Goal: Information Seeking & Learning: Learn about a topic

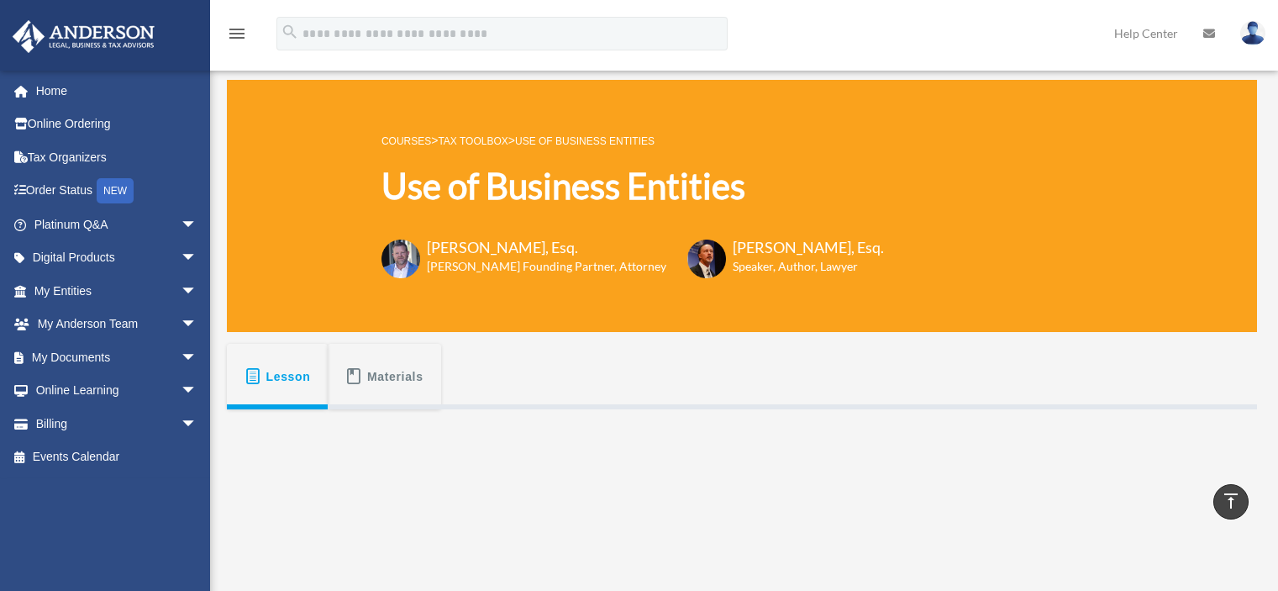
scroll to position [480, 0]
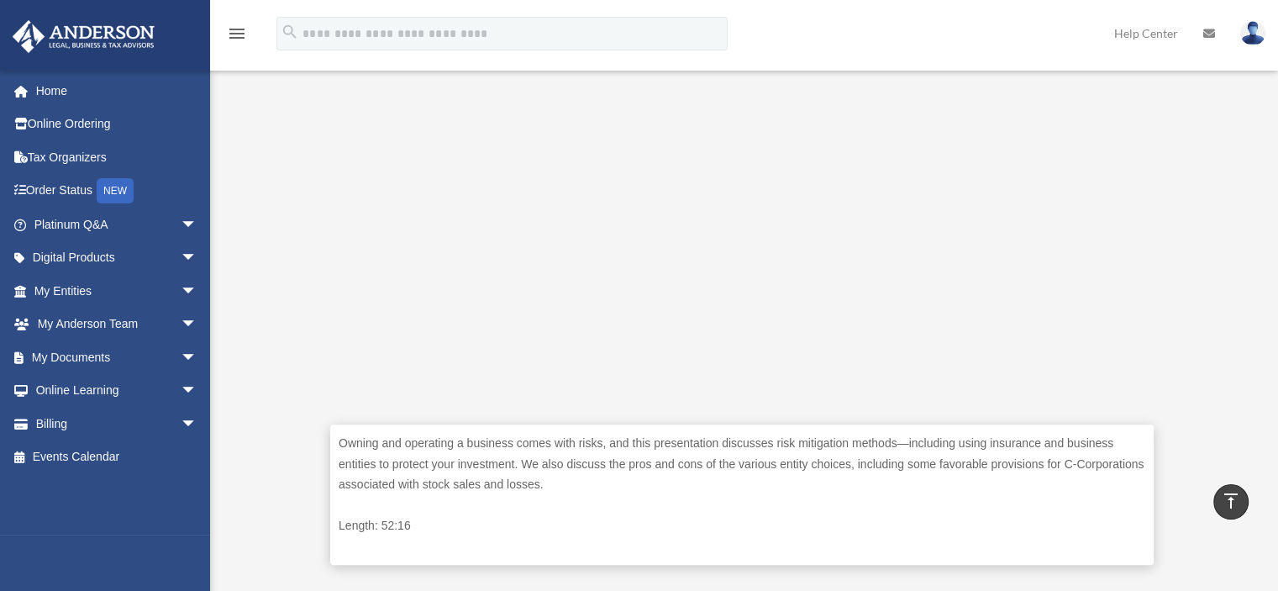
drag, startPoint x: 0, startPoint y: 0, endPoint x: 1204, endPoint y: 288, distance: 1237.7
click at [1204, 288] on div "Owning and operating a business comes with risks, and this presentation discuss…" at bounding box center [742, 258] width 1031 height 659
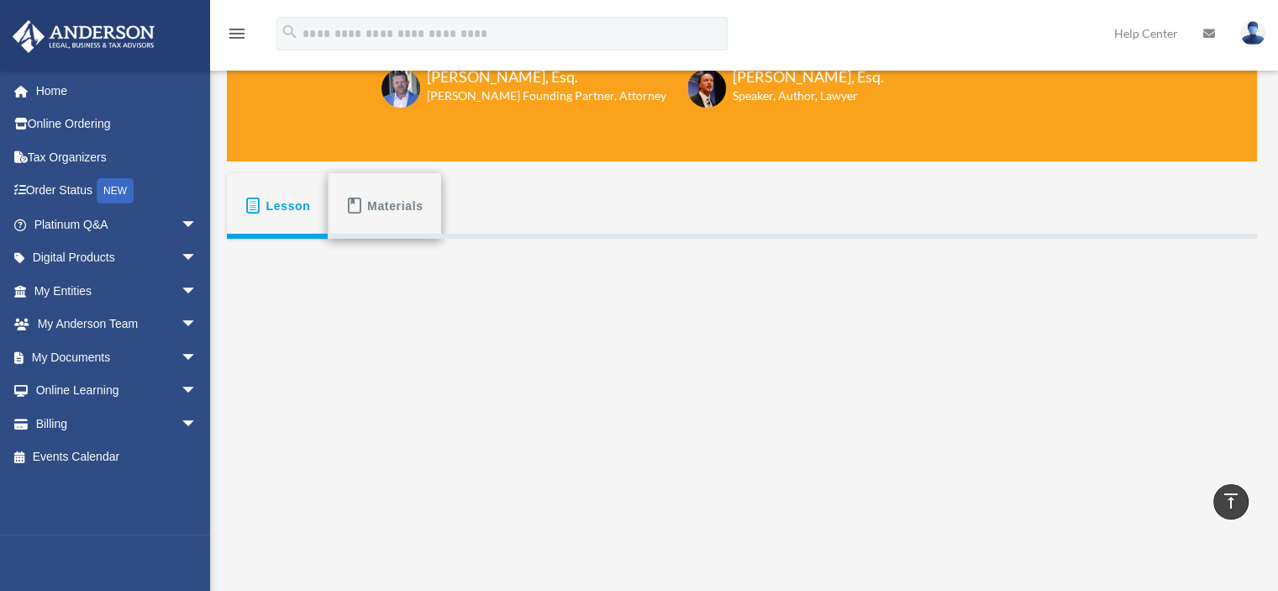
scroll to position [163, 0]
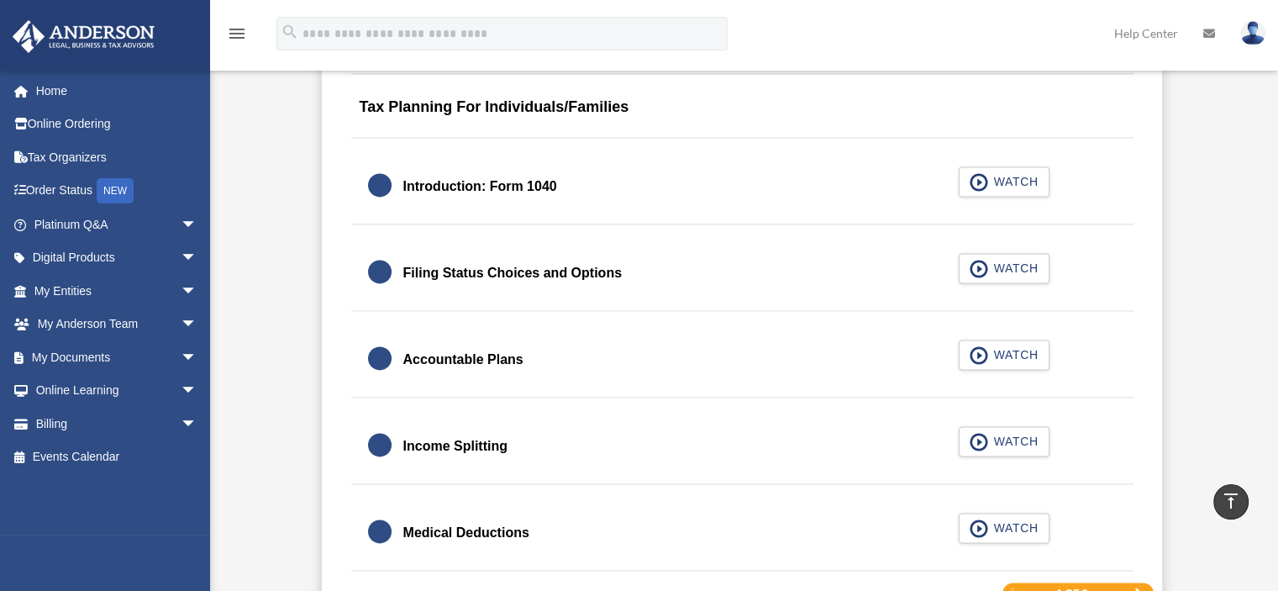
scroll to position [2865, 0]
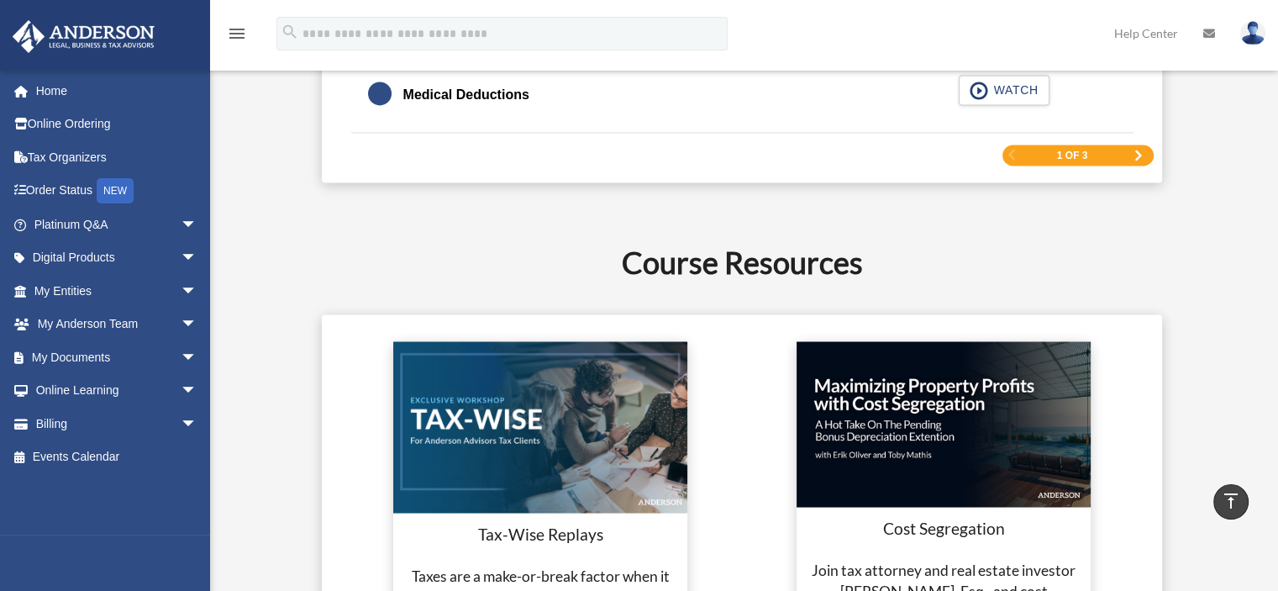
click at [1134, 150] on span "Next Page" at bounding box center [1139, 155] width 10 height 10
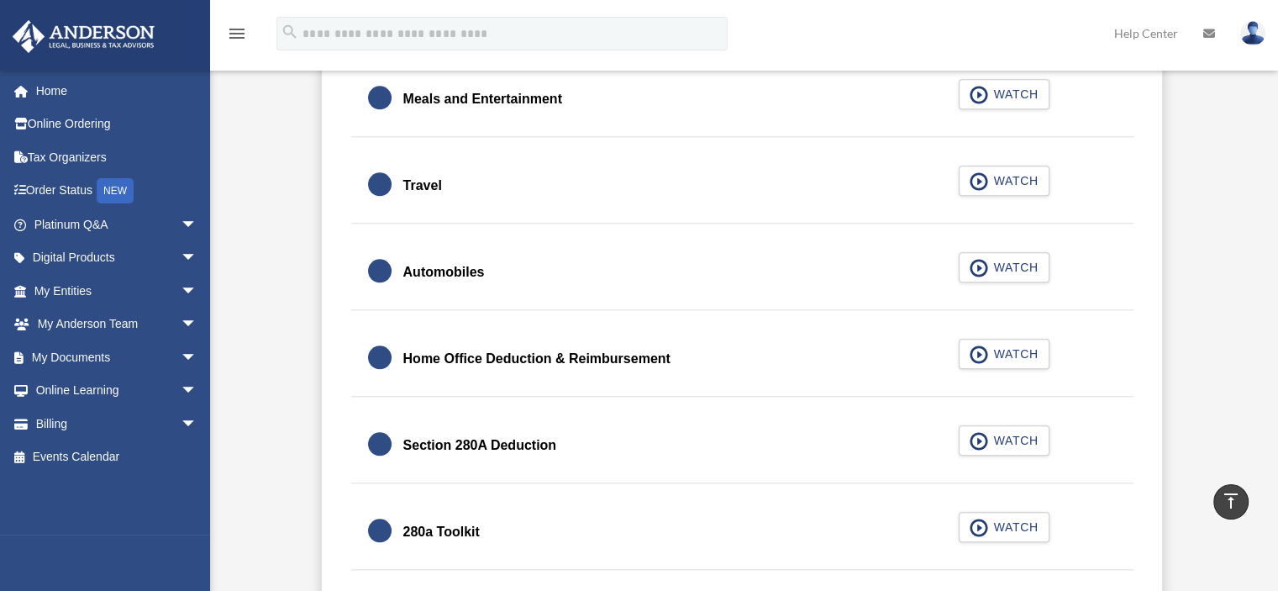
scroll to position [1646, 0]
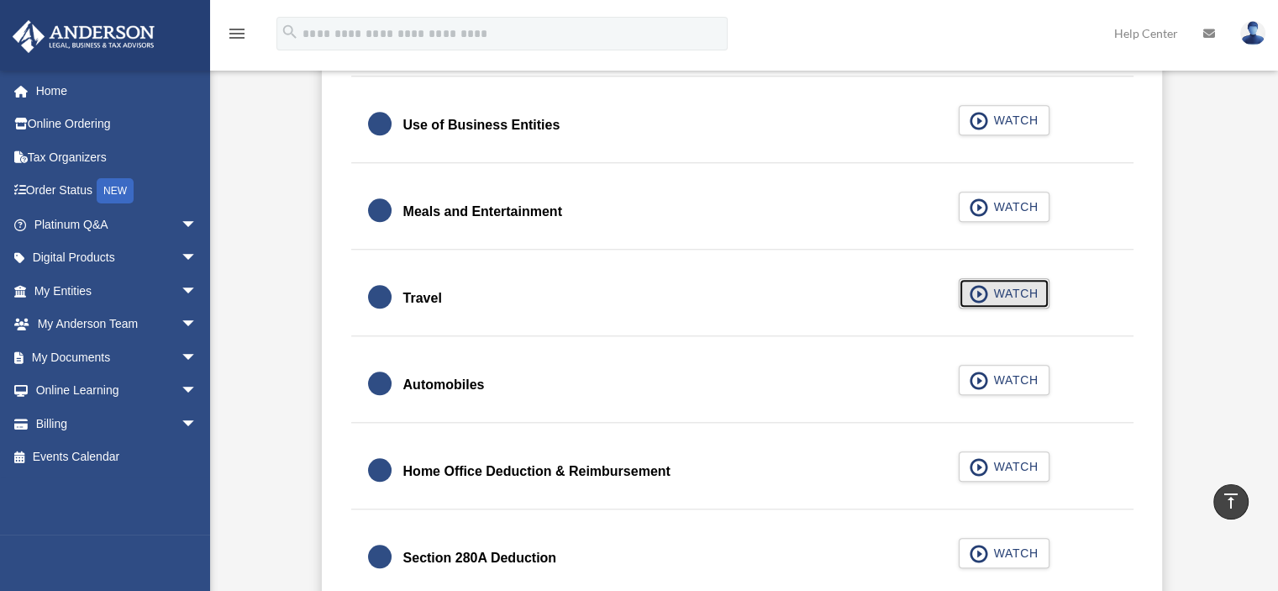
click at [996, 293] on span "WATCH" at bounding box center [1013, 293] width 50 height 17
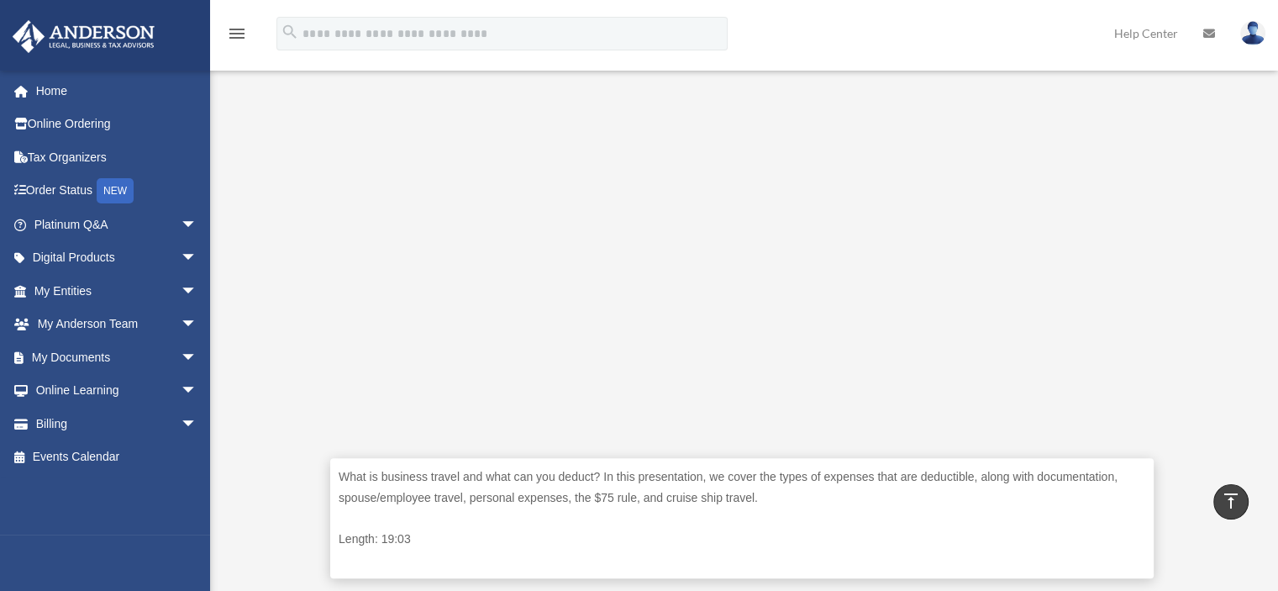
scroll to position [445, 0]
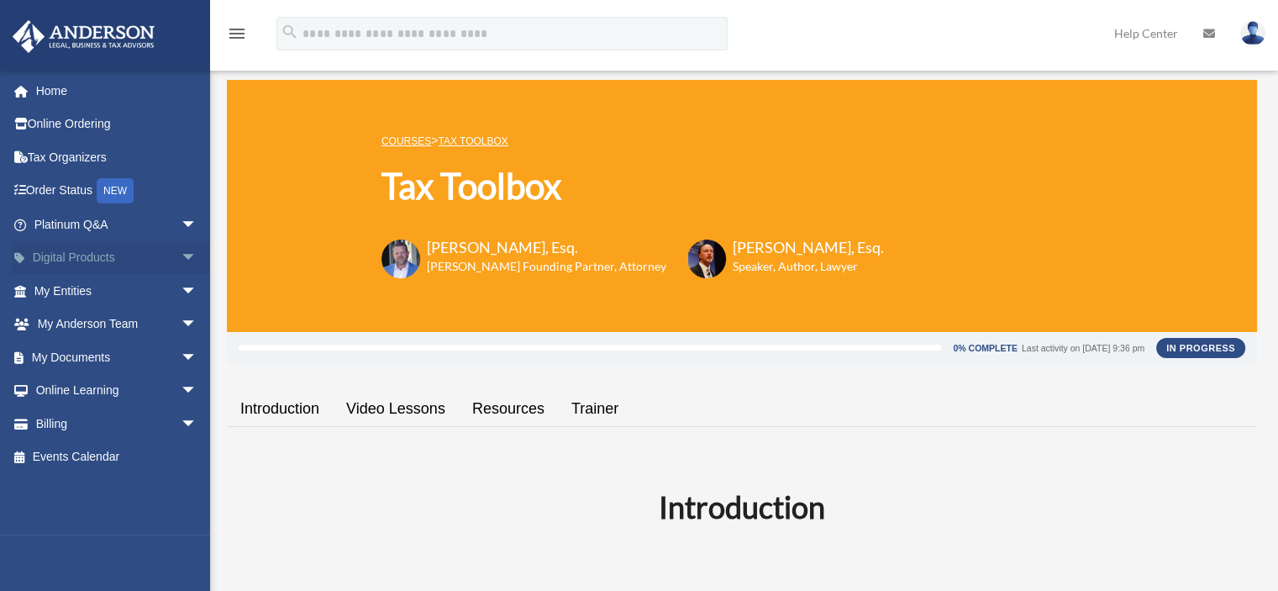
click at [111, 255] on link "Digital Products arrow_drop_down" at bounding box center [117, 258] width 211 height 34
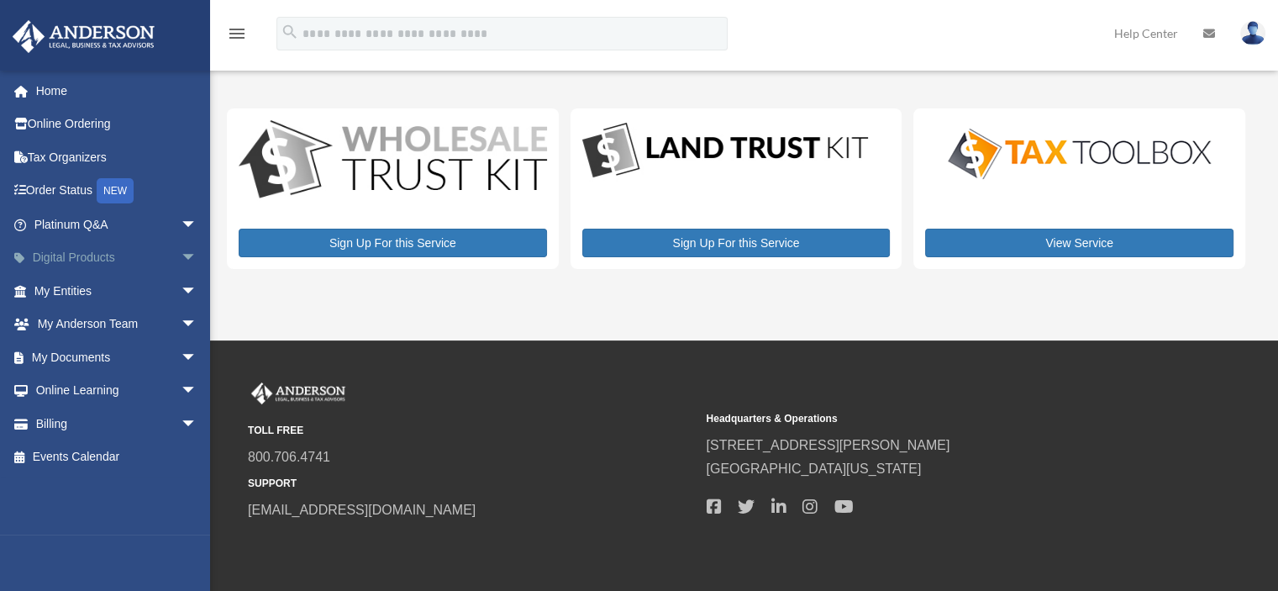
click at [181, 255] on span "arrow_drop_down" at bounding box center [198, 258] width 34 height 34
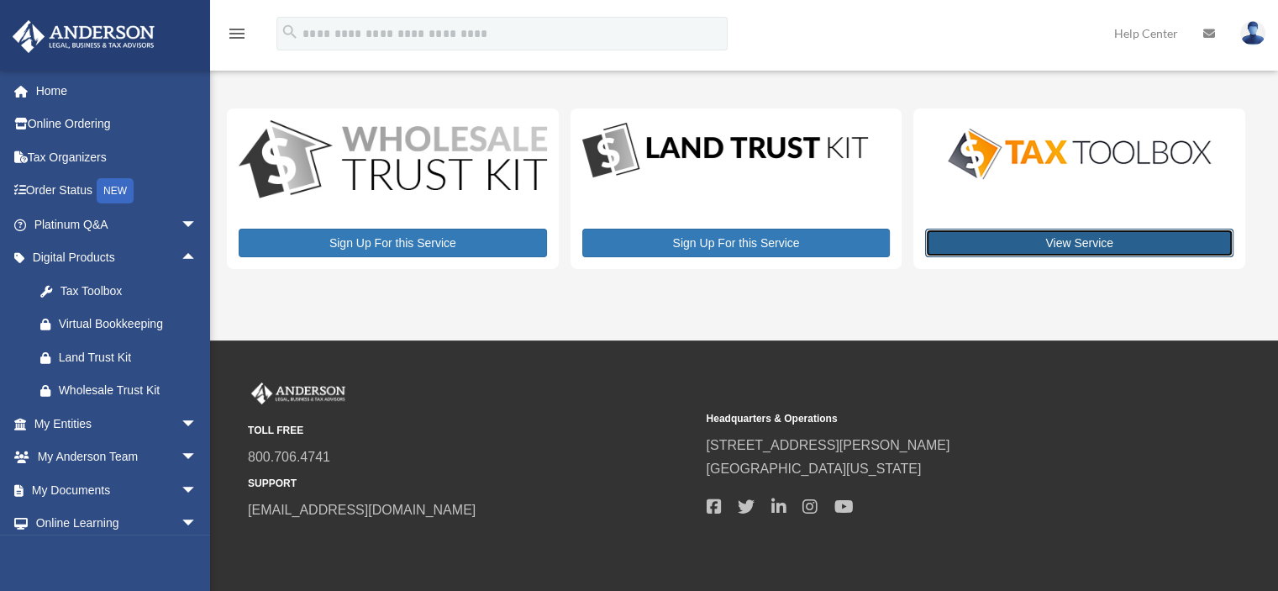
click at [1032, 248] on link "View Service" at bounding box center [1079, 243] width 308 height 29
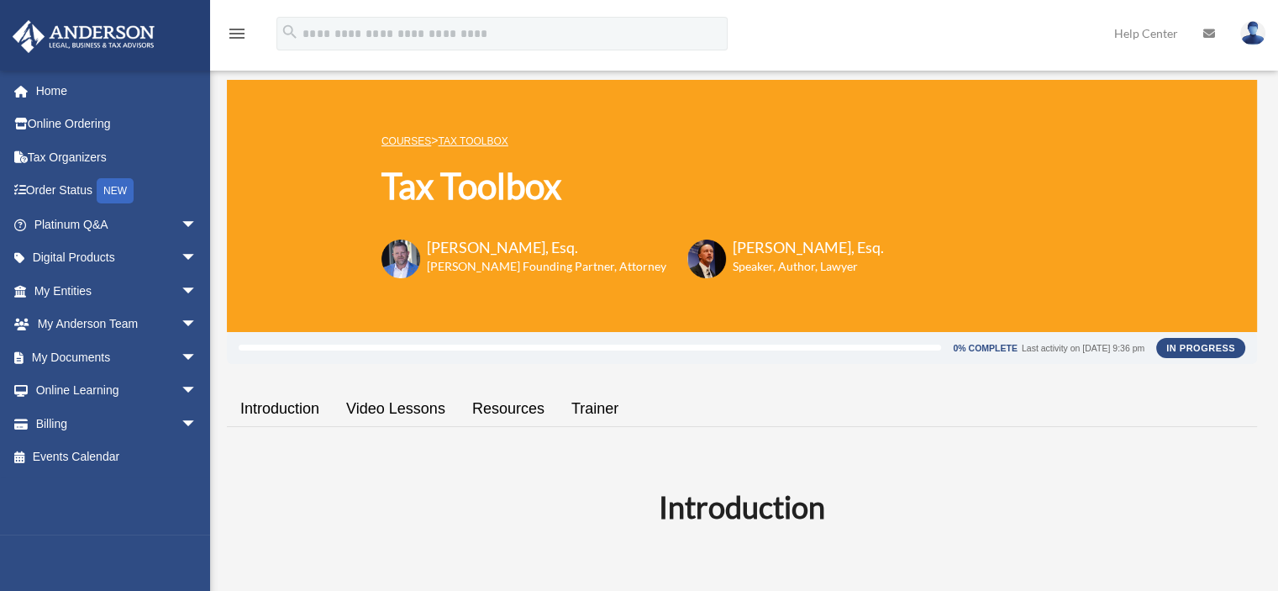
scroll to position [61, 0]
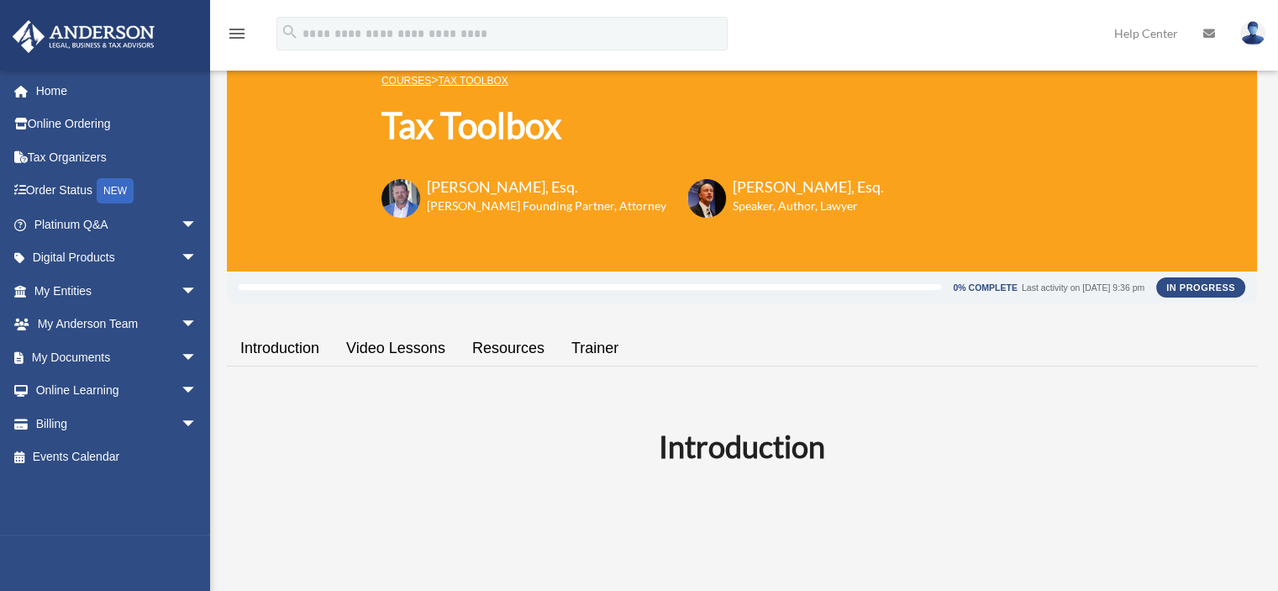
click at [409, 349] on link "Video Lessons" at bounding box center [396, 348] width 126 height 48
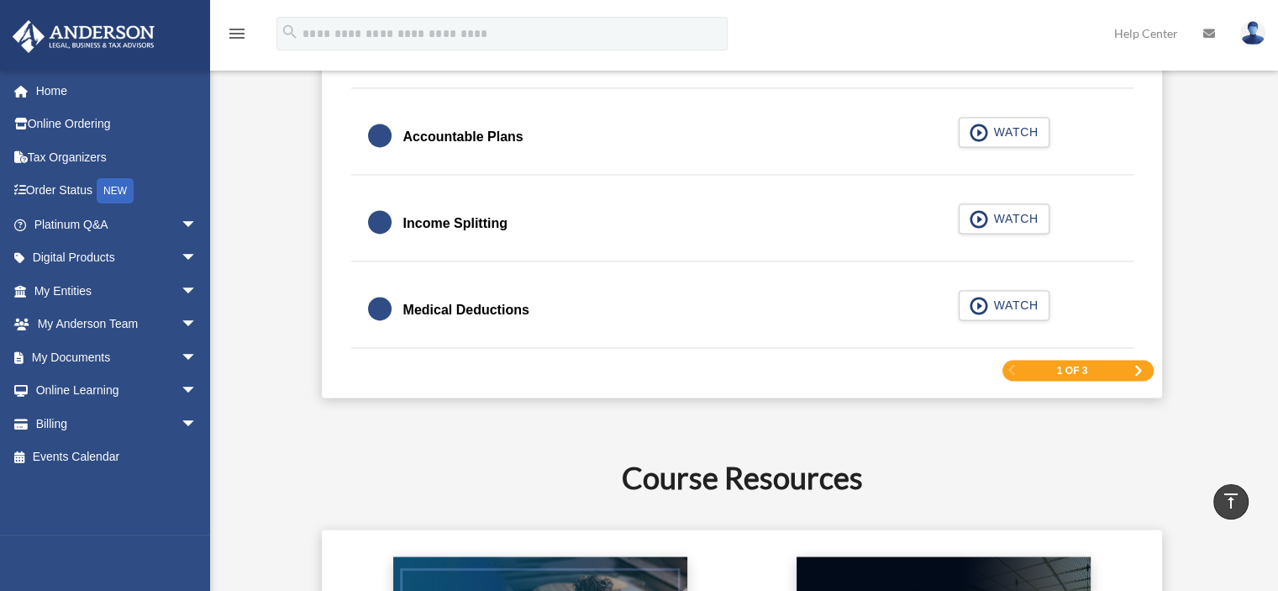
scroll to position [2649, 0]
click at [1138, 366] on span "Next Page" at bounding box center [1139, 371] width 10 height 10
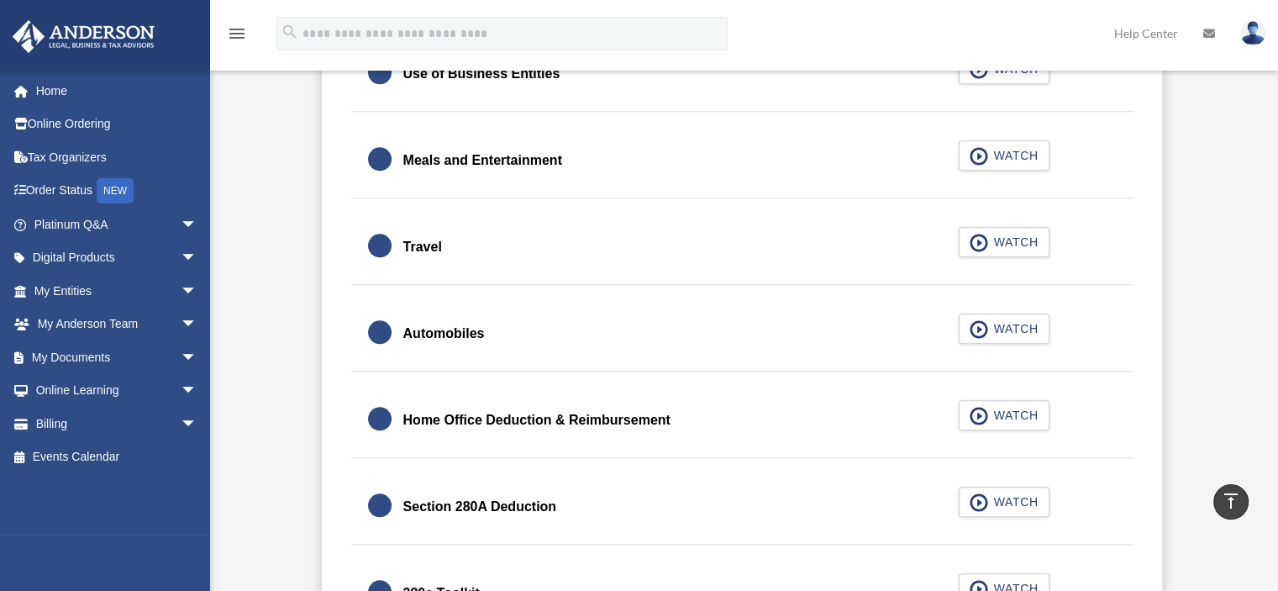
scroll to position [1731, 0]
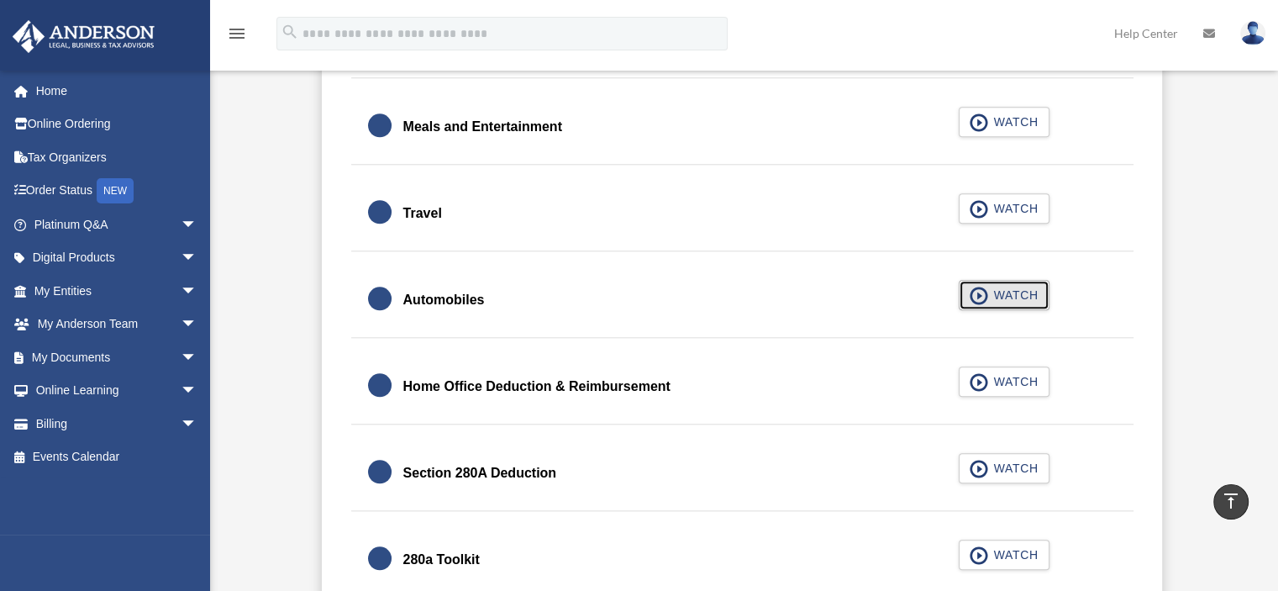
click at [982, 292] on span "button" at bounding box center [979, 296] width 19 height 18
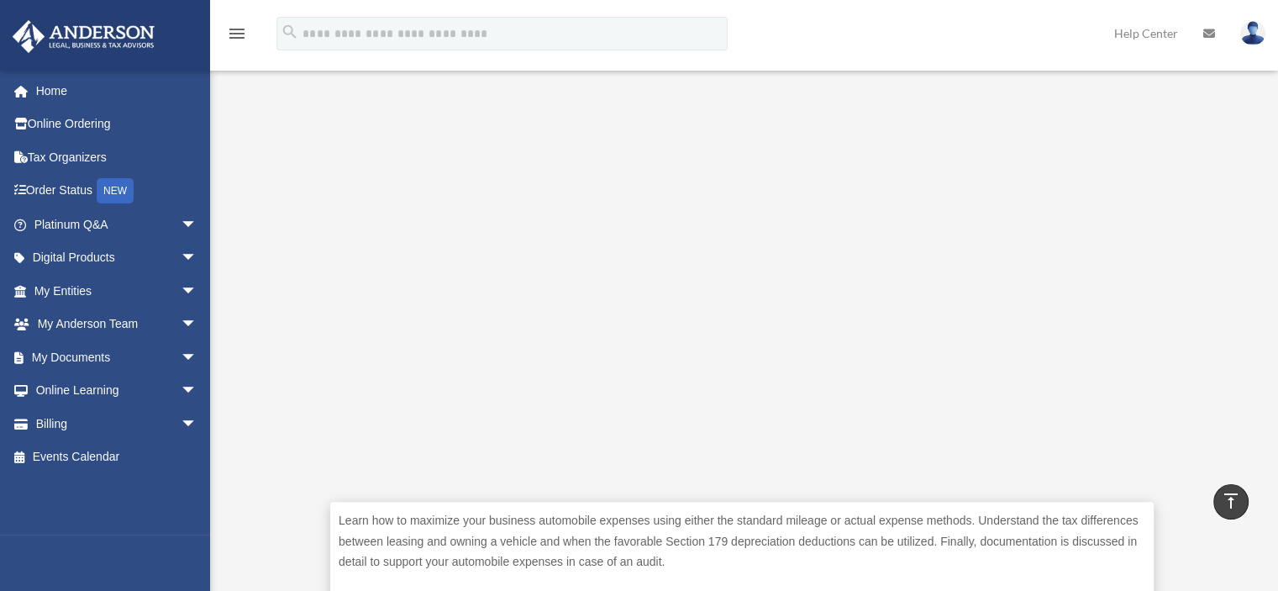
scroll to position [426, 0]
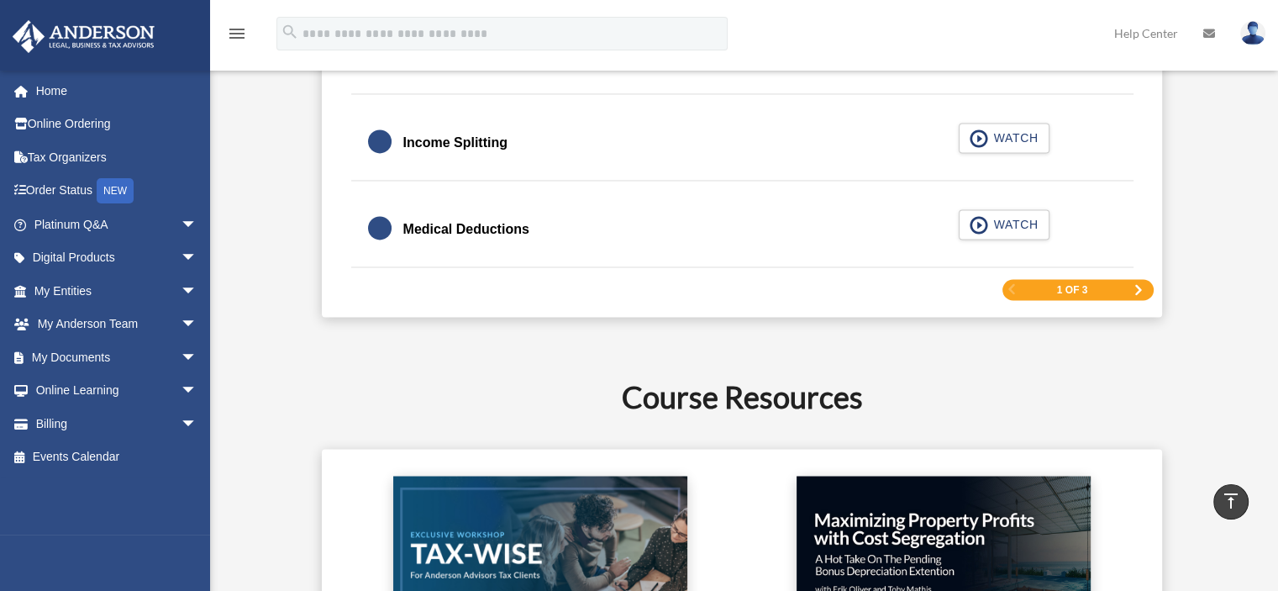
scroll to position [2776, 0]
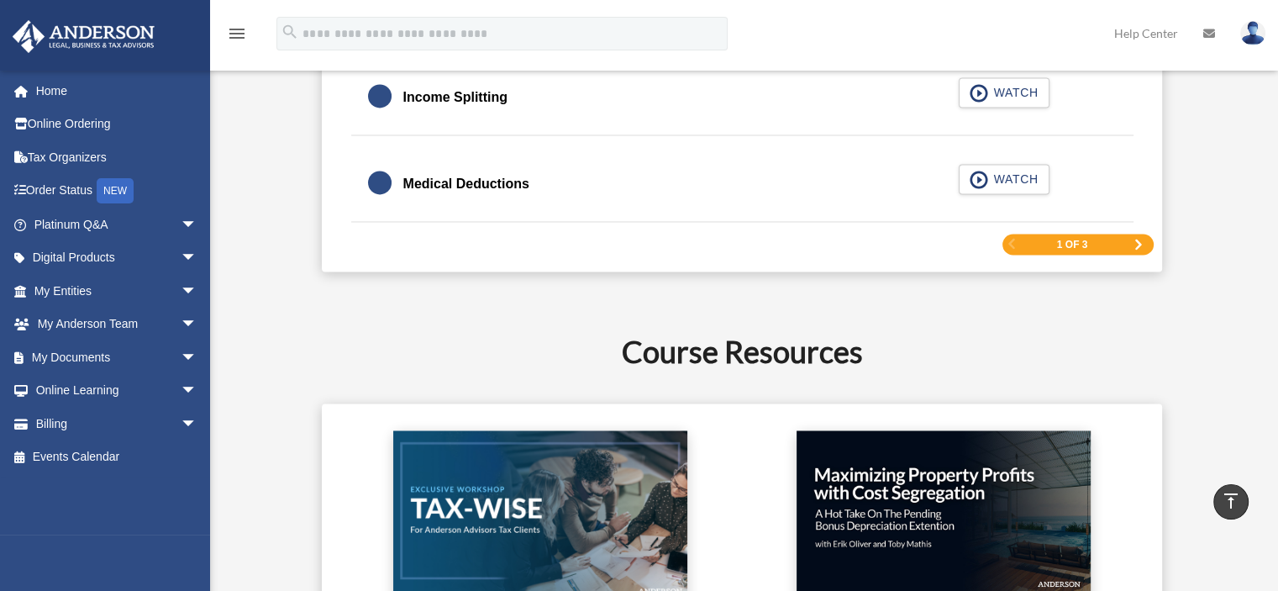
click at [1136, 242] on span "Next Page" at bounding box center [1139, 245] width 10 height 10
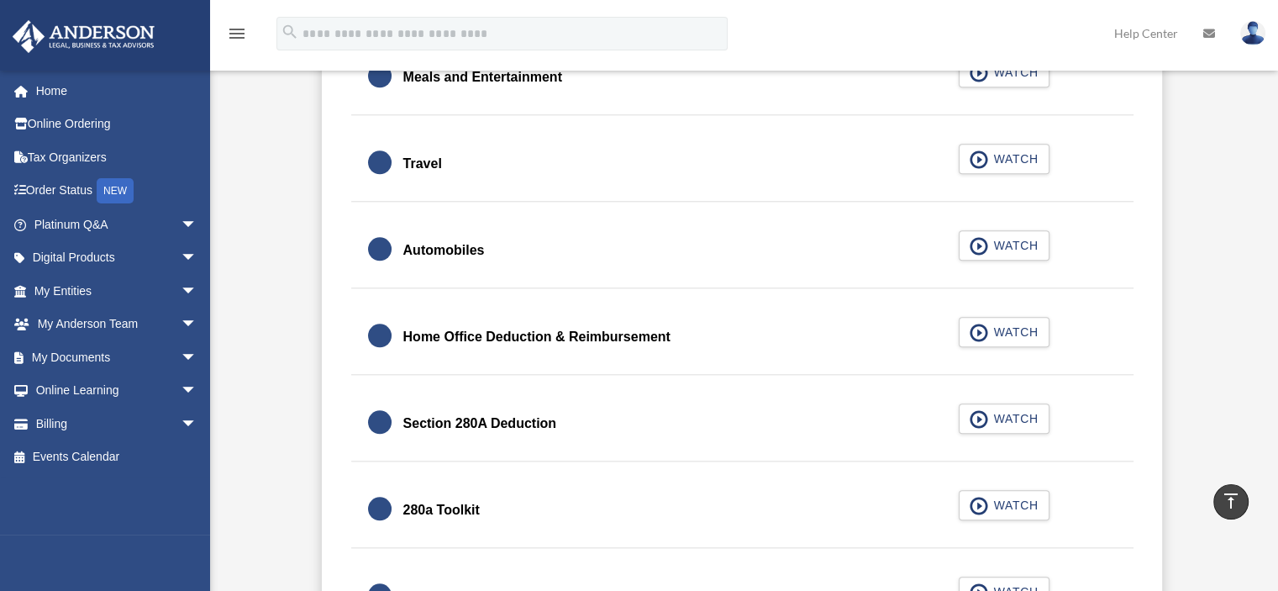
scroll to position [1781, 0]
click at [981, 325] on span "button" at bounding box center [979, 332] width 19 height 18
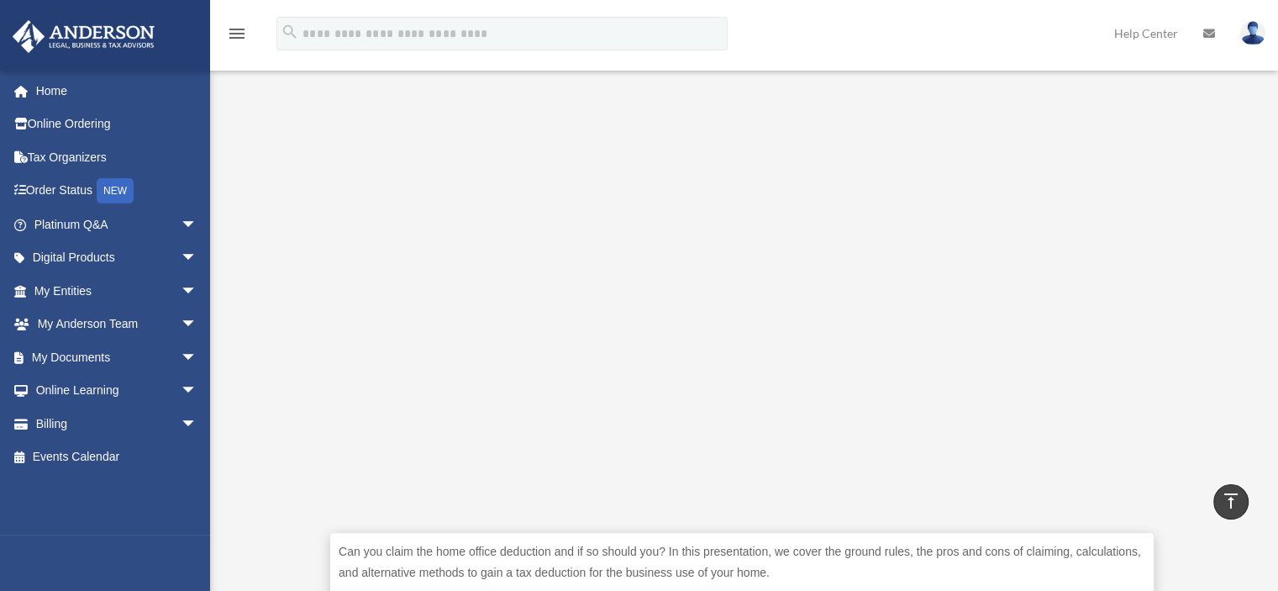
scroll to position [366, 0]
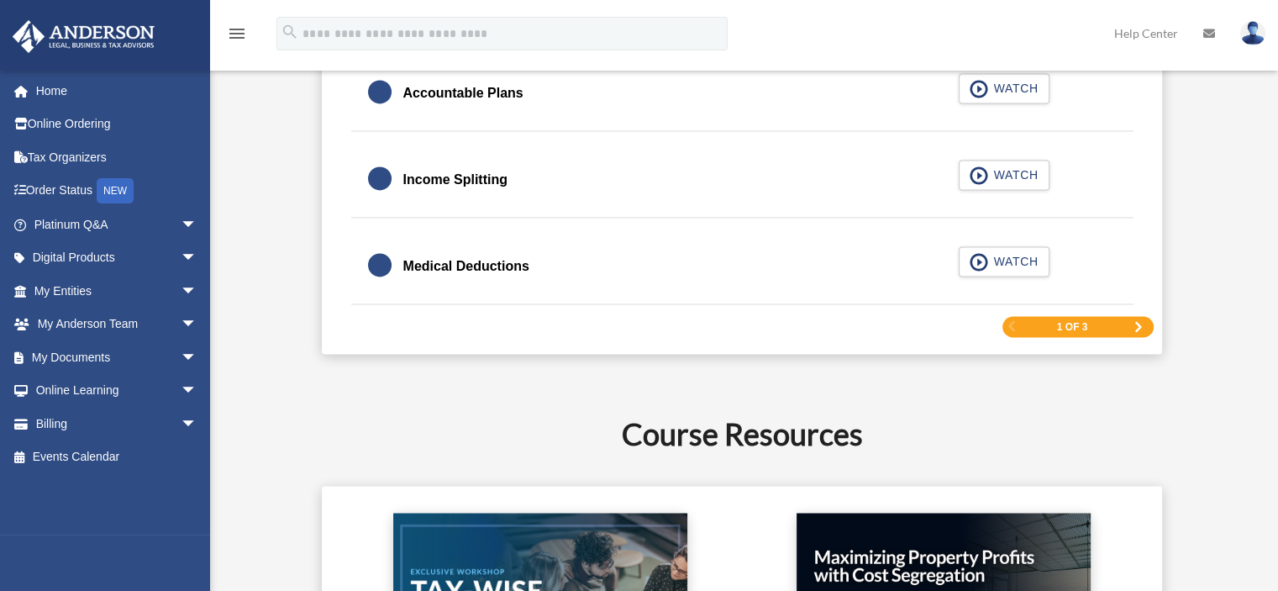
scroll to position [2693, 0]
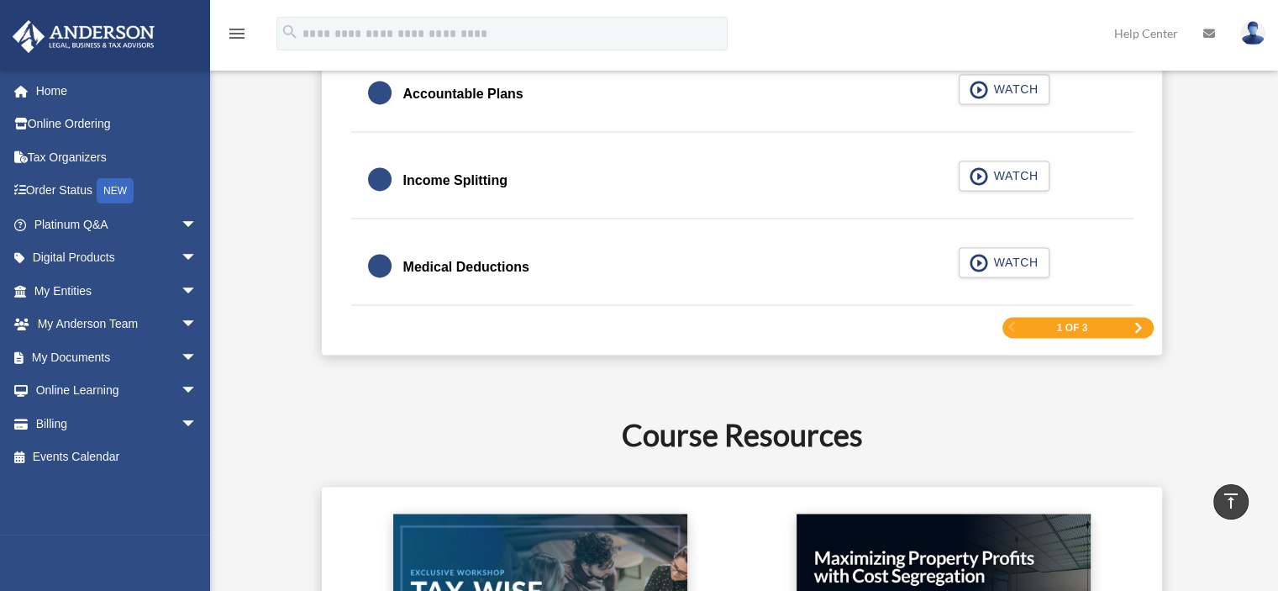
click at [1134, 323] on span "Next Page" at bounding box center [1139, 328] width 10 height 10
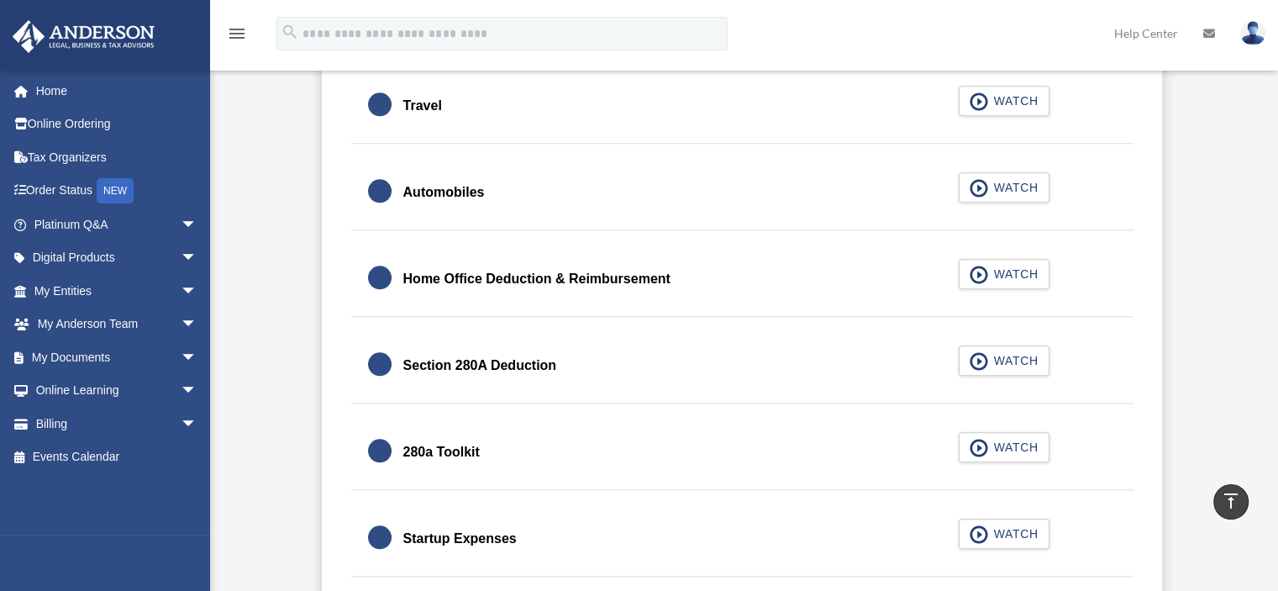
scroll to position [1837, 0]
click at [982, 360] on span "button" at bounding box center [979, 362] width 19 height 18
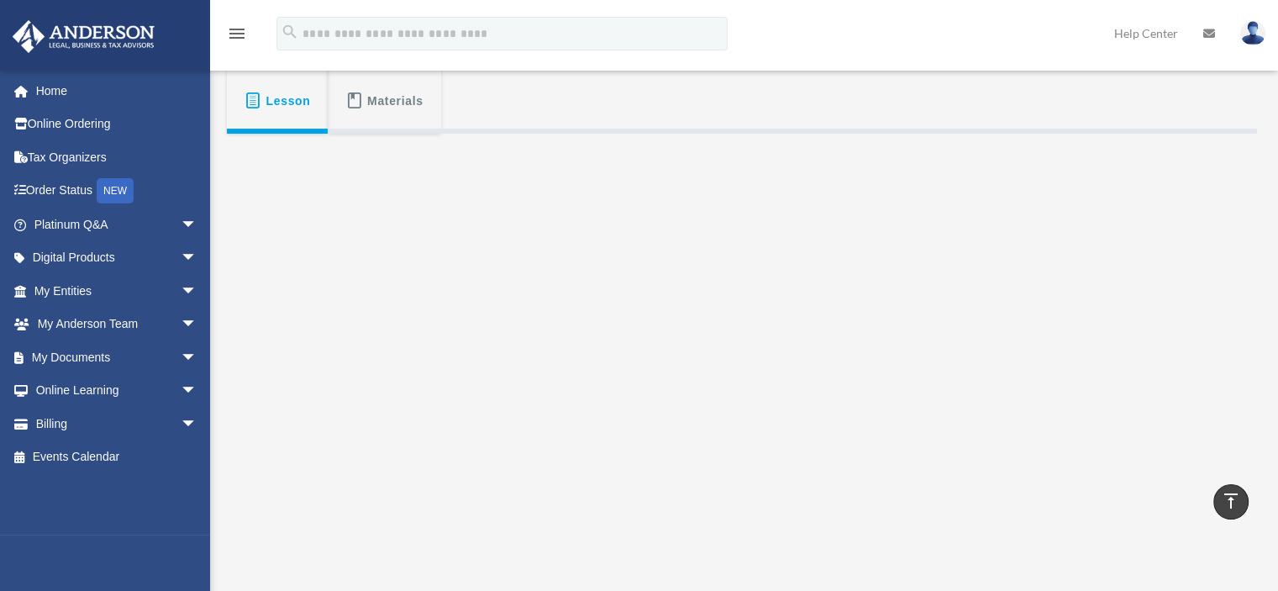
scroll to position [272, 0]
click at [884, 44] on div "menu search Site Menu add [EMAIL_ADDRESS][DOMAIN_NAME] My Profile Reset Passwor…" at bounding box center [639, 41] width 1253 height 57
